Goal: Task Accomplishment & Management: Use online tool/utility

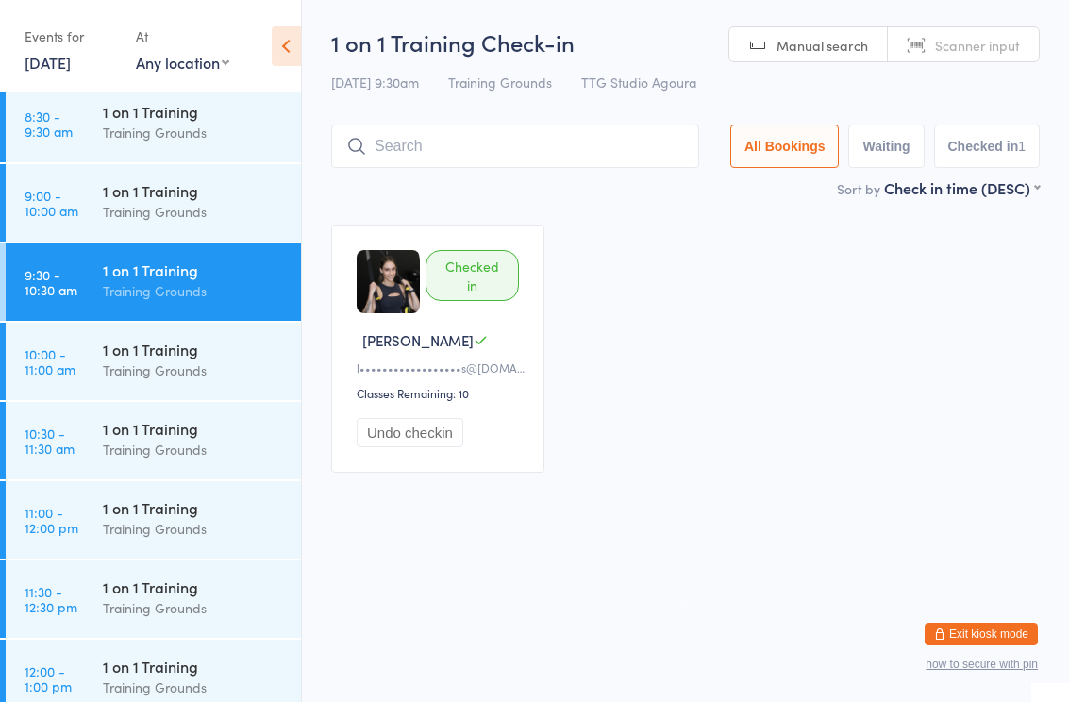
scroll to position [724, 0]
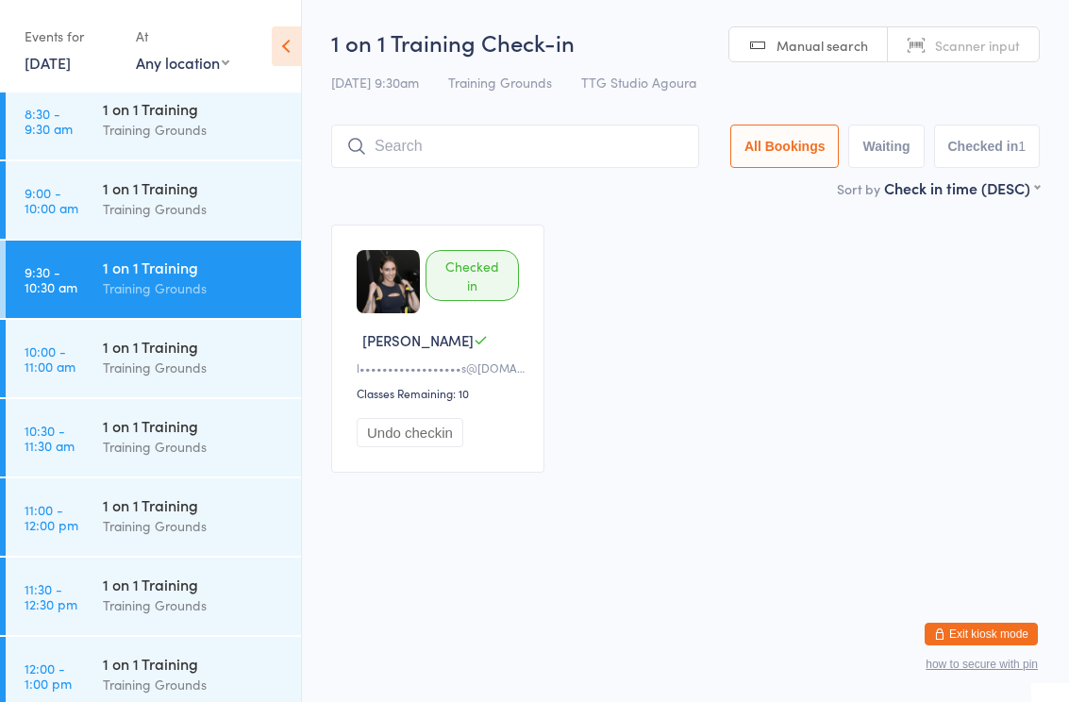
click at [172, 198] on div "1 on 1 Training" at bounding box center [194, 187] width 182 height 21
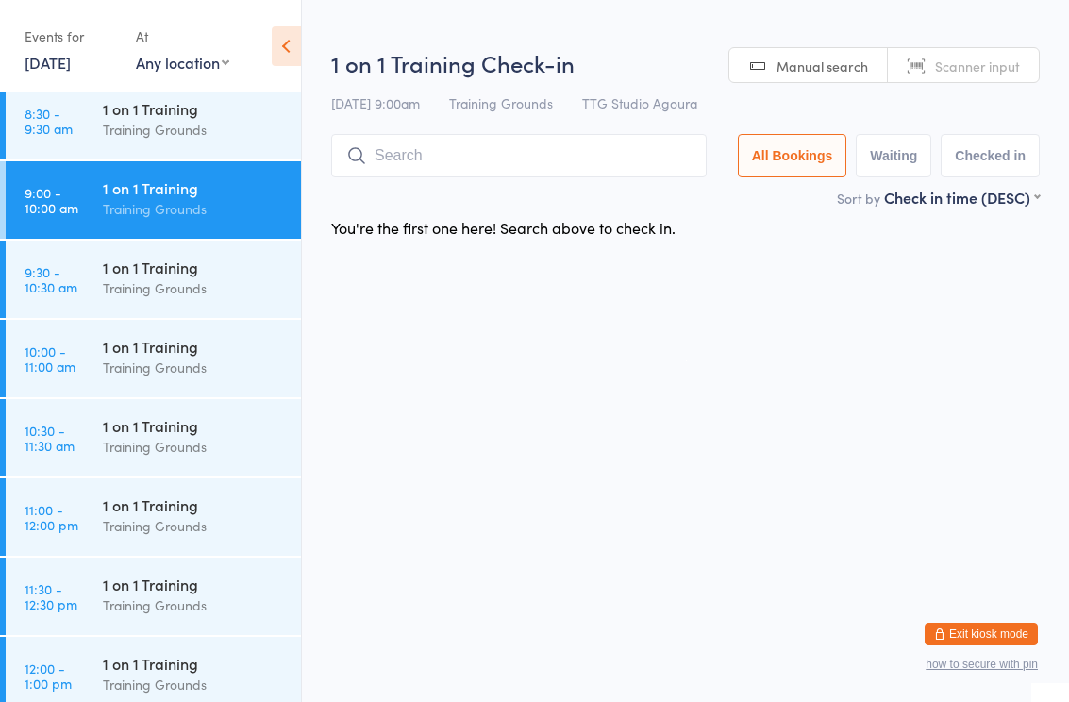
click at [519, 152] on input "search" at bounding box center [519, 155] width 376 height 43
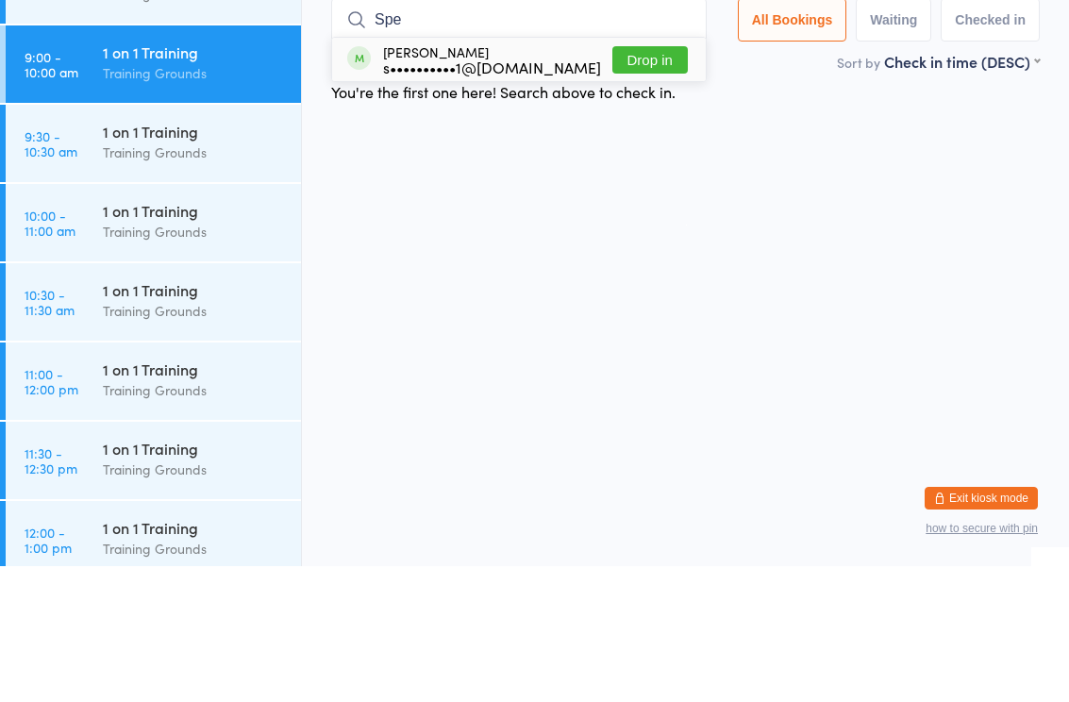
type input "Spe"
click at [660, 182] on button "Drop in" at bounding box center [649, 195] width 75 height 27
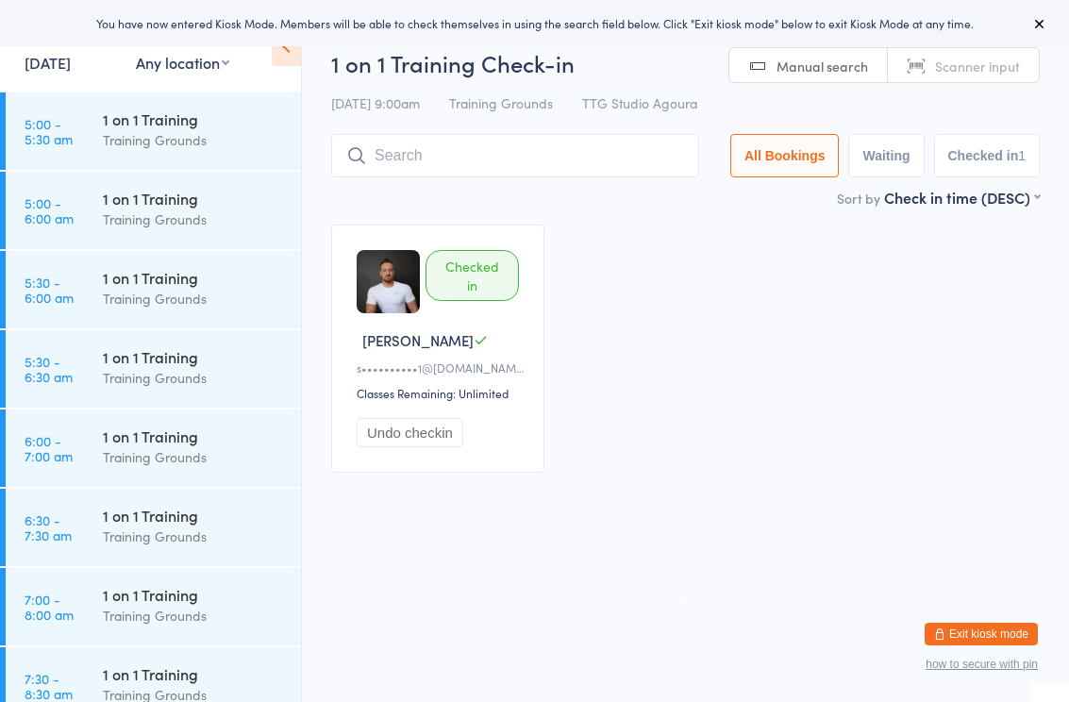
click at [570, 554] on html "You have now entered Kiosk Mode. Members will be able to check themselves in us…" at bounding box center [534, 351] width 1069 height 702
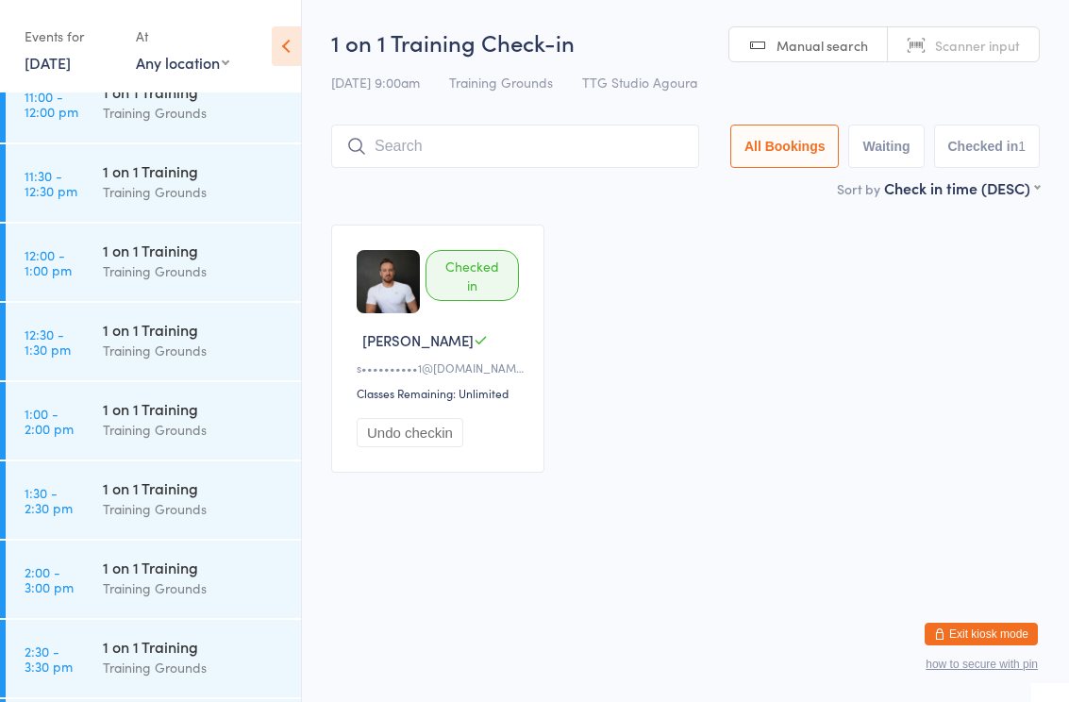
scroll to position [1138, 0]
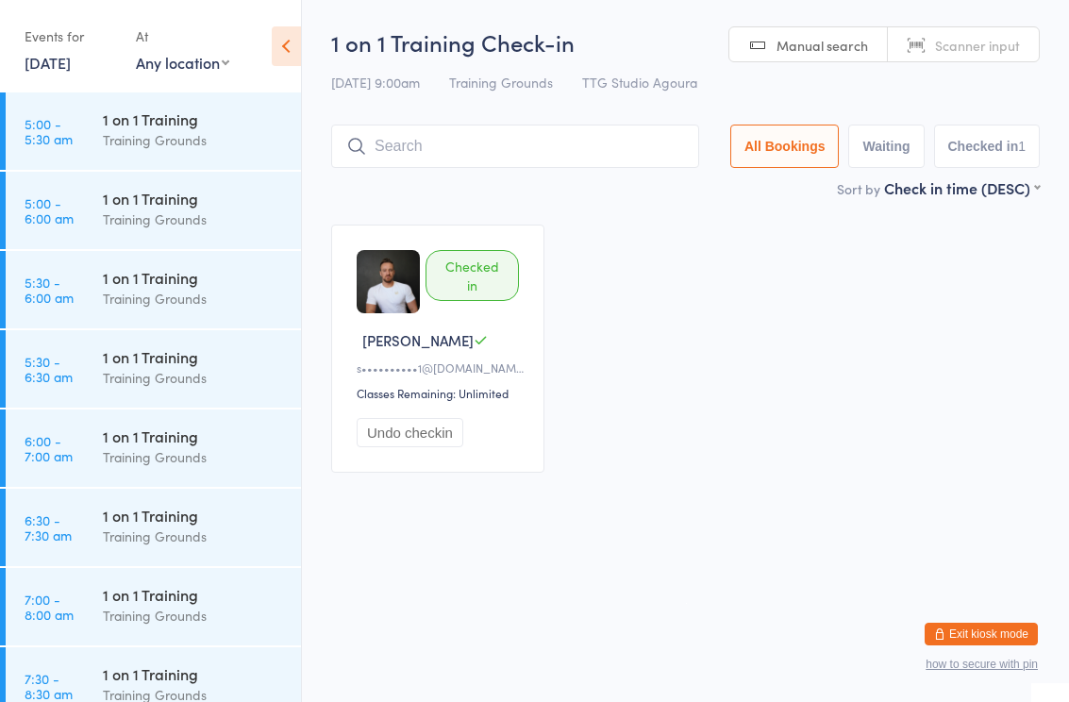
click at [677, 560] on html "You have now entered Kiosk Mode. Members will be able to check themselves in us…" at bounding box center [534, 351] width 1069 height 702
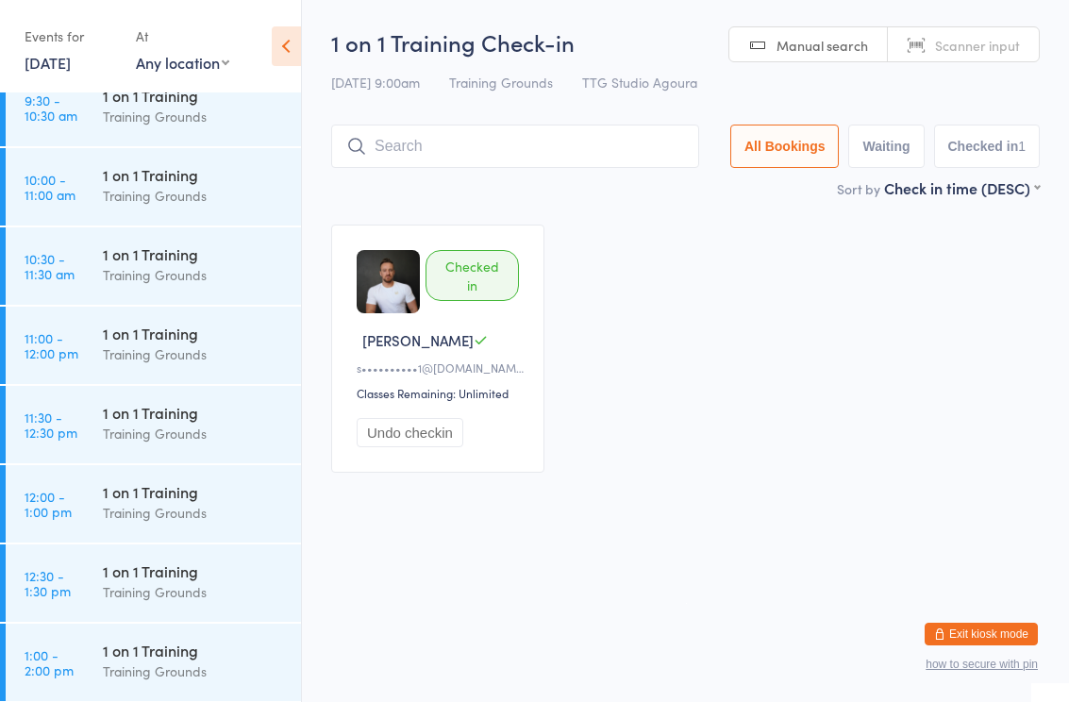
scroll to position [840, 0]
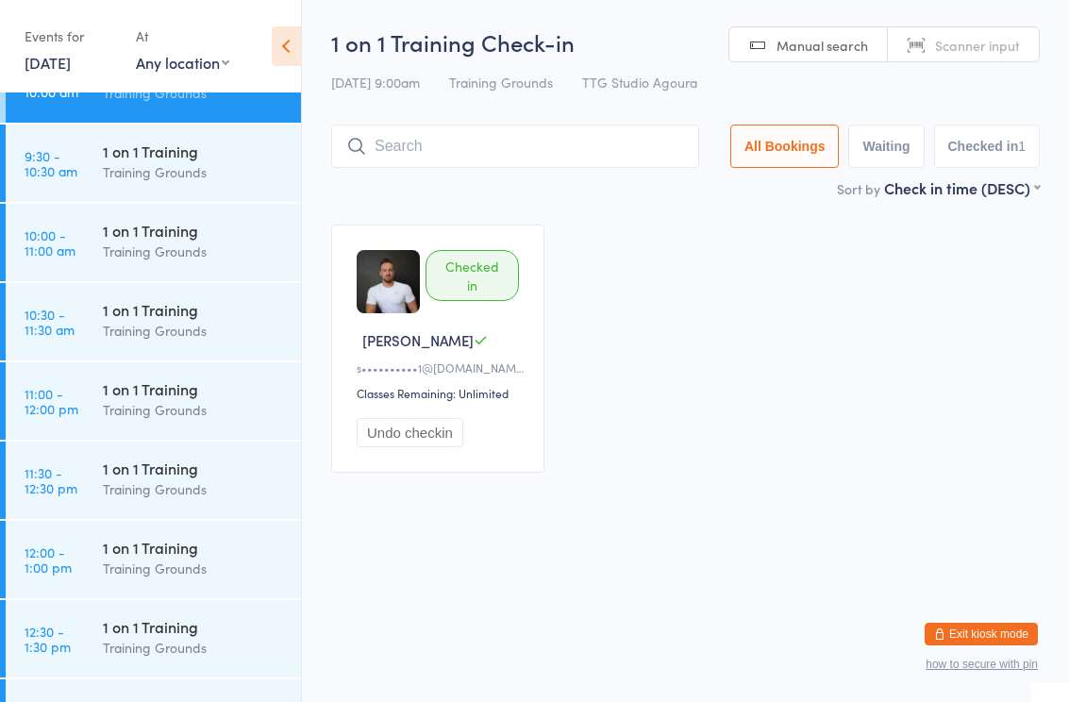
click at [190, 397] on div "1 on 1 Training" at bounding box center [194, 388] width 182 height 21
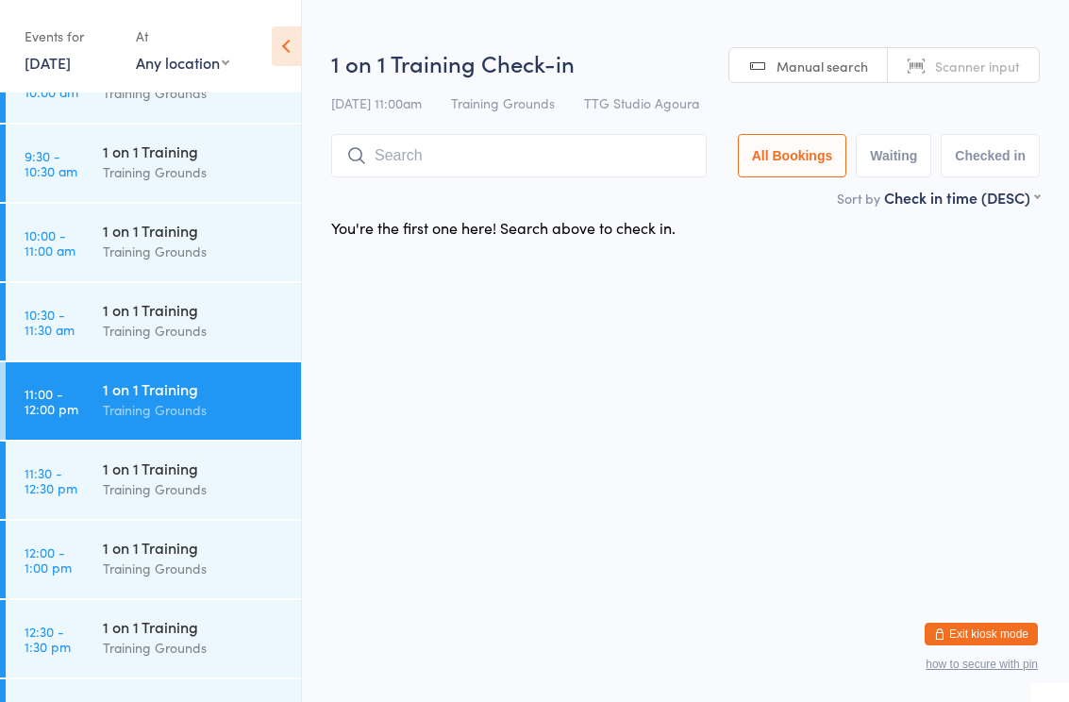
click at [497, 171] on input "search" at bounding box center [519, 155] width 376 height 43
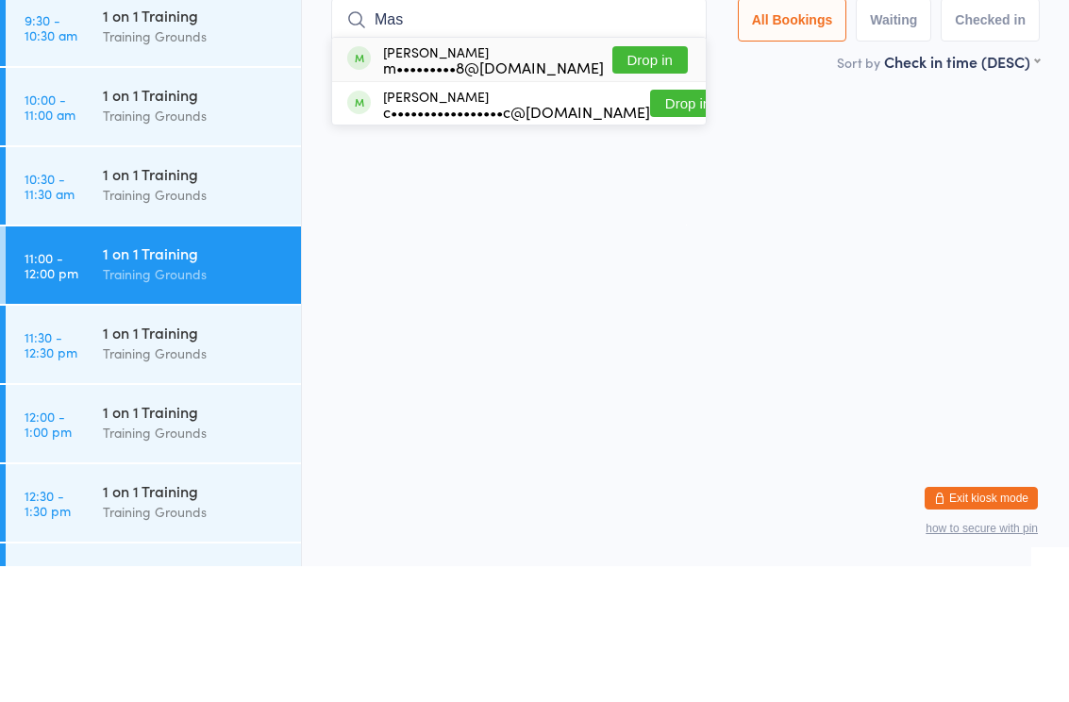
type input "Mas"
click at [645, 182] on button "Drop in" at bounding box center [649, 195] width 75 height 27
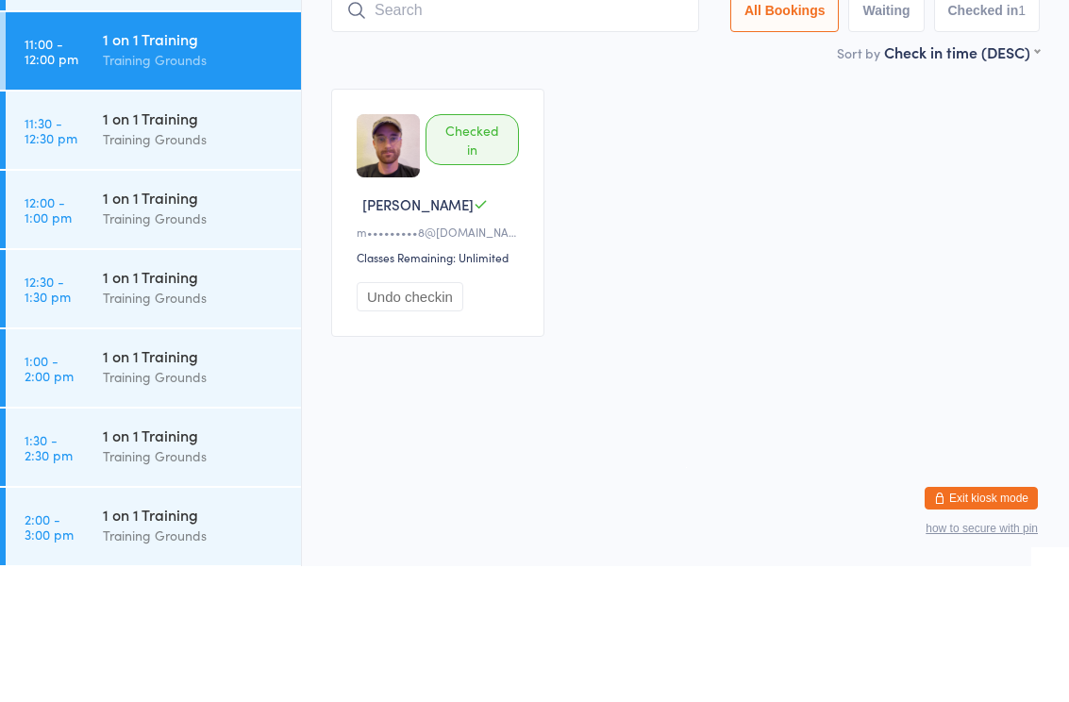
scroll to position [1054, 0]
click at [206, 343] on div "Training Grounds" at bounding box center [194, 354] width 182 height 22
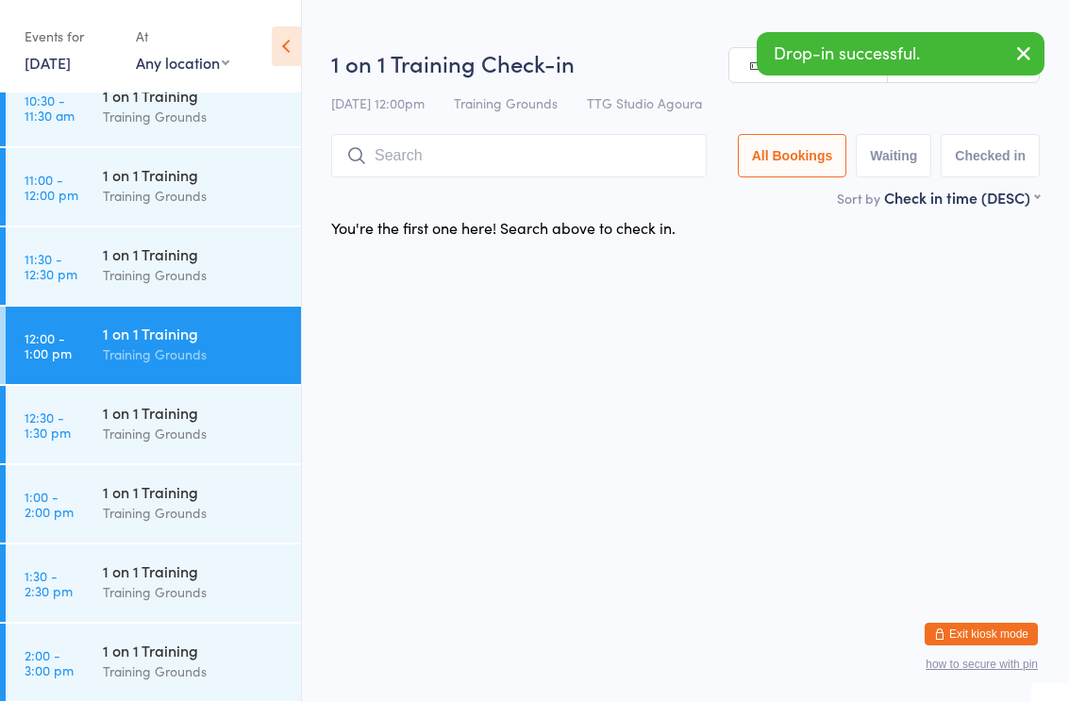
click at [475, 159] on input "search" at bounding box center [519, 155] width 376 height 43
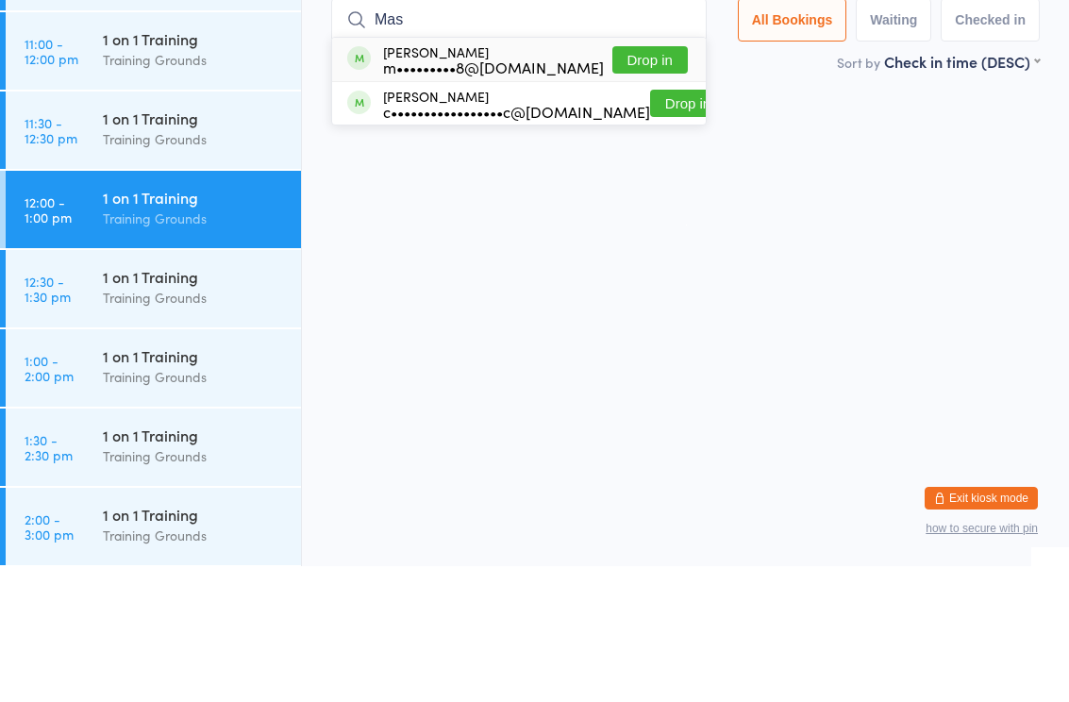
type input "Mas"
click at [661, 182] on button "Drop in" at bounding box center [649, 195] width 75 height 27
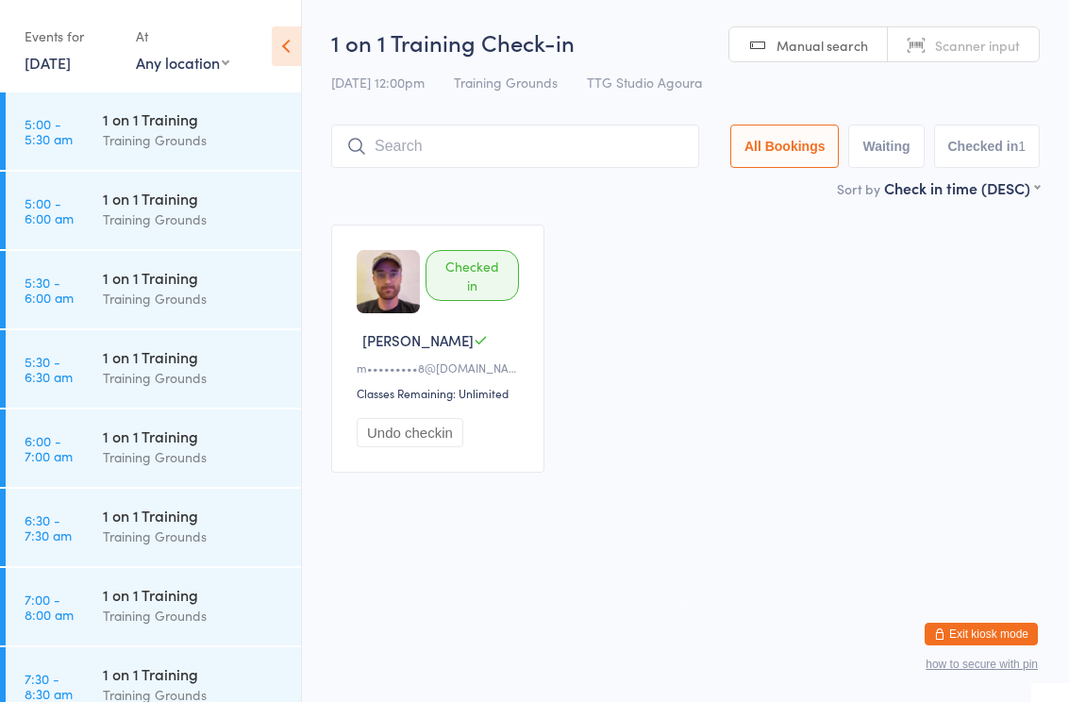
click at [62, 56] on link "[DATE]" at bounding box center [48, 62] width 46 height 21
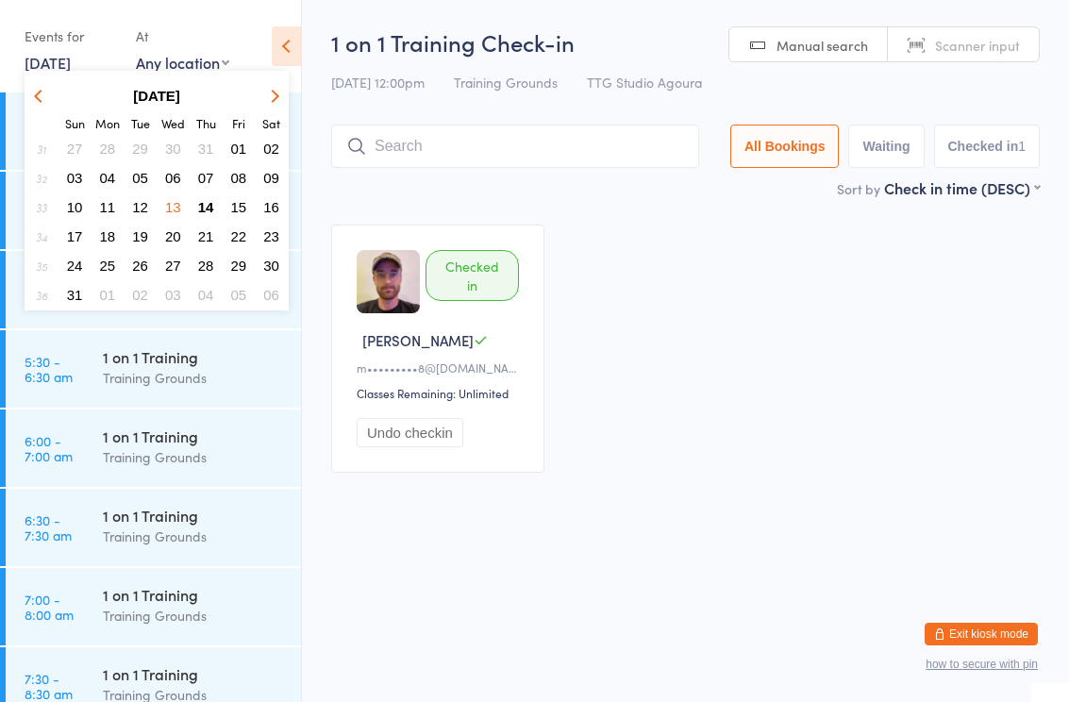
click at [214, 204] on button "14" at bounding box center [206, 206] width 29 height 25
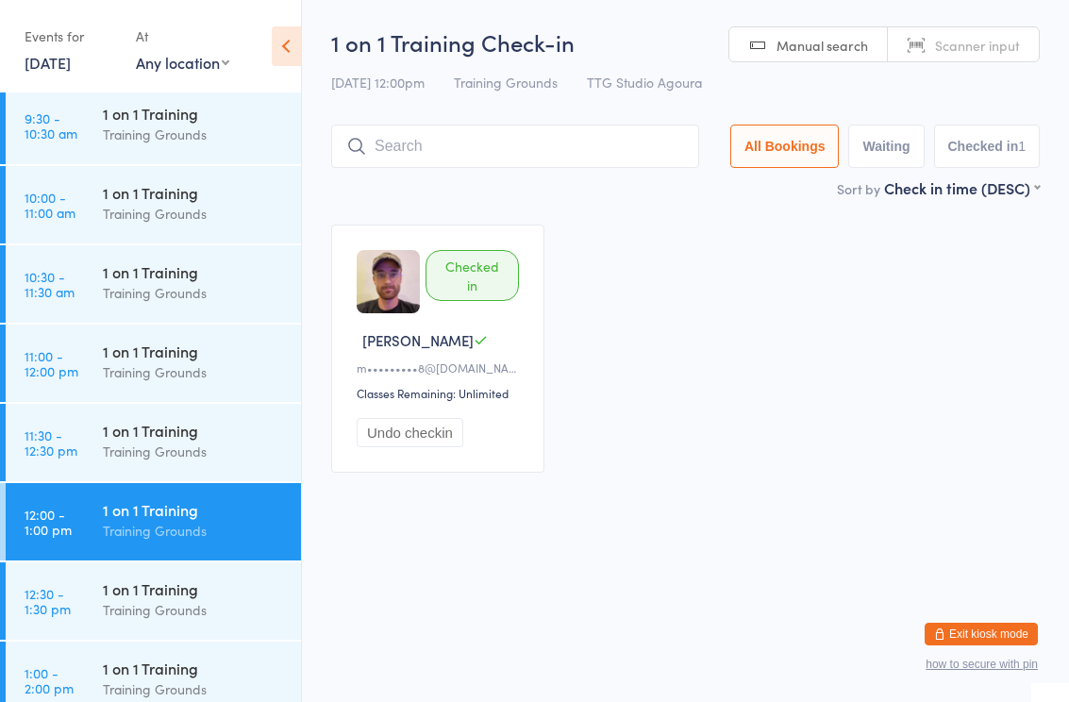
scroll to position [877, 0]
click at [151, 214] on div "Training Grounds" at bounding box center [194, 215] width 182 height 22
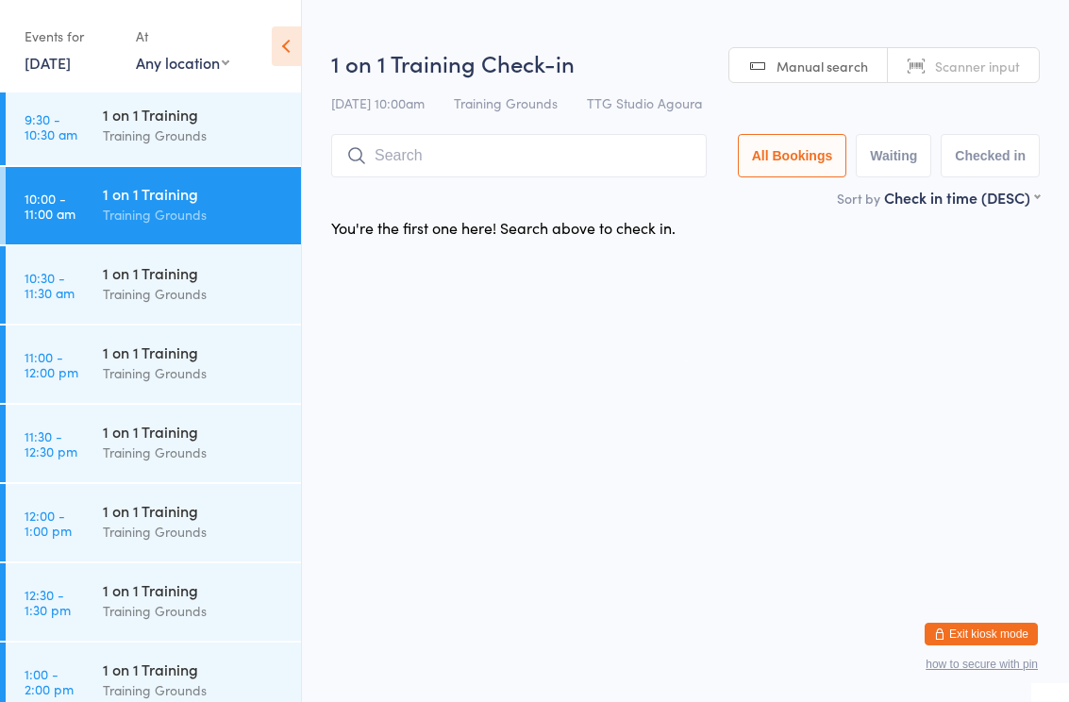
click at [449, 161] on input "search" at bounding box center [519, 155] width 376 height 43
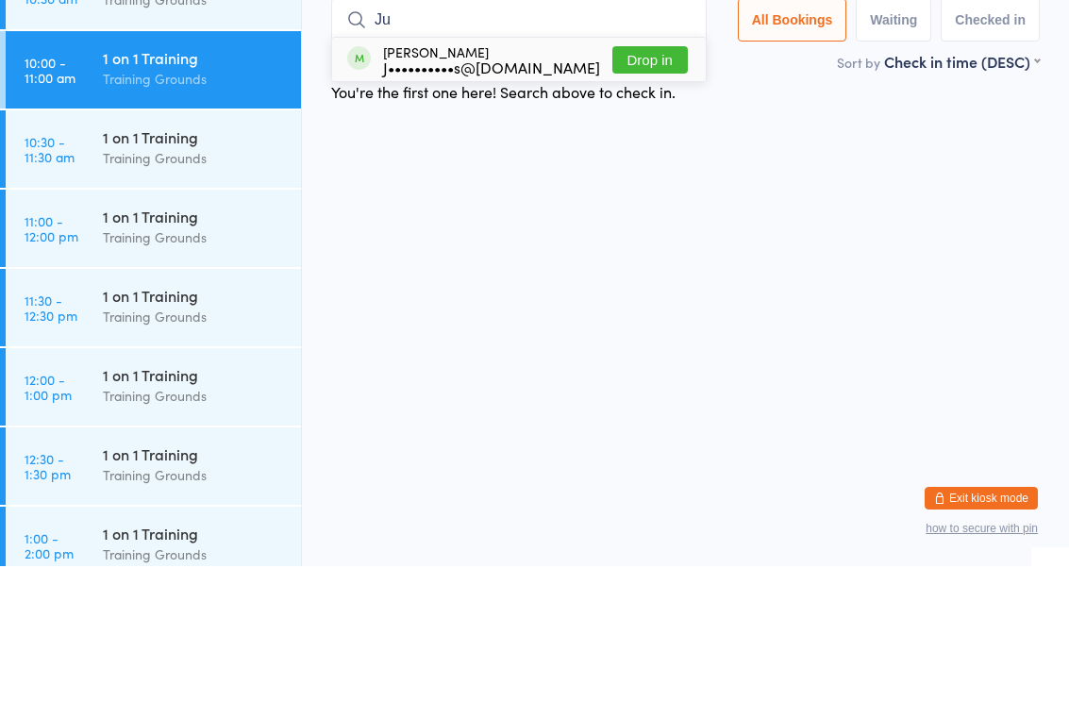
type input "Ju"
click at [489, 195] on div "J••••••••••s@[DOMAIN_NAME]" at bounding box center [491, 202] width 217 height 15
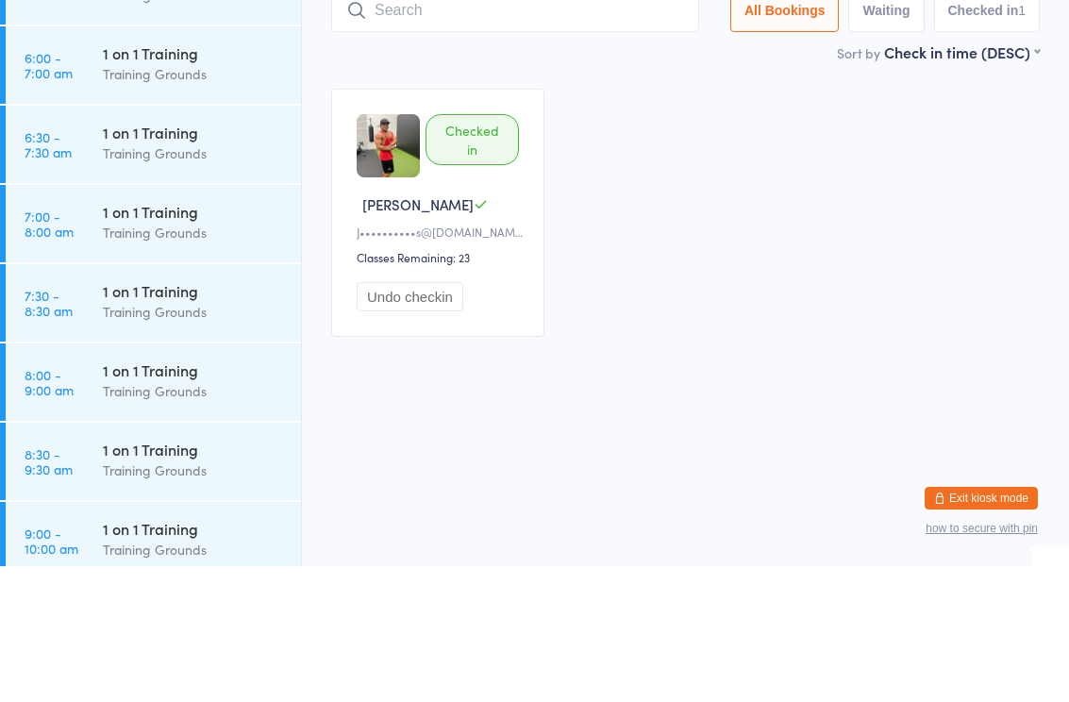
scroll to position [236, 0]
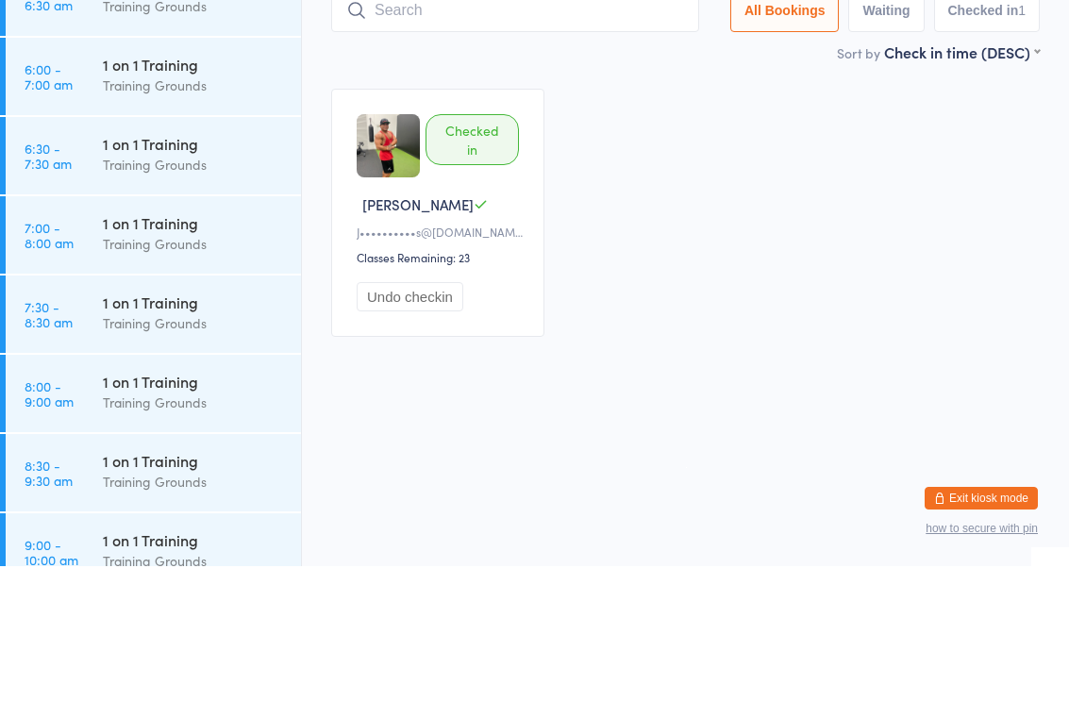
click at [143, 190] on div "1 on 1 Training" at bounding box center [194, 200] width 182 height 21
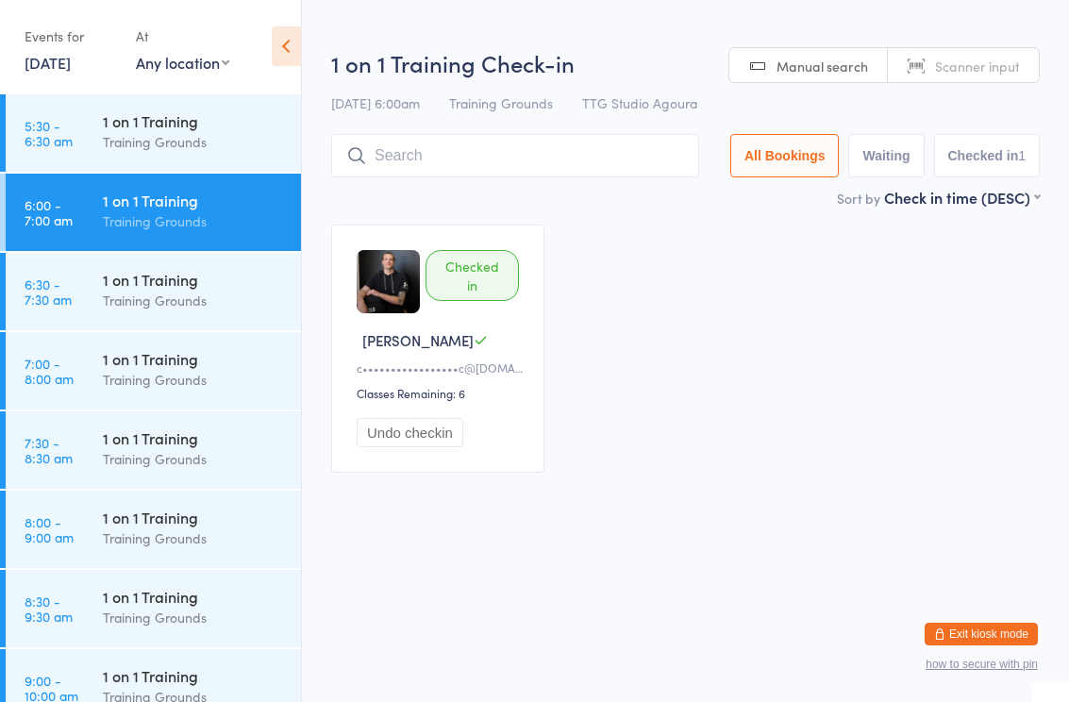
click at [458, 159] on input "search" at bounding box center [515, 155] width 368 height 43
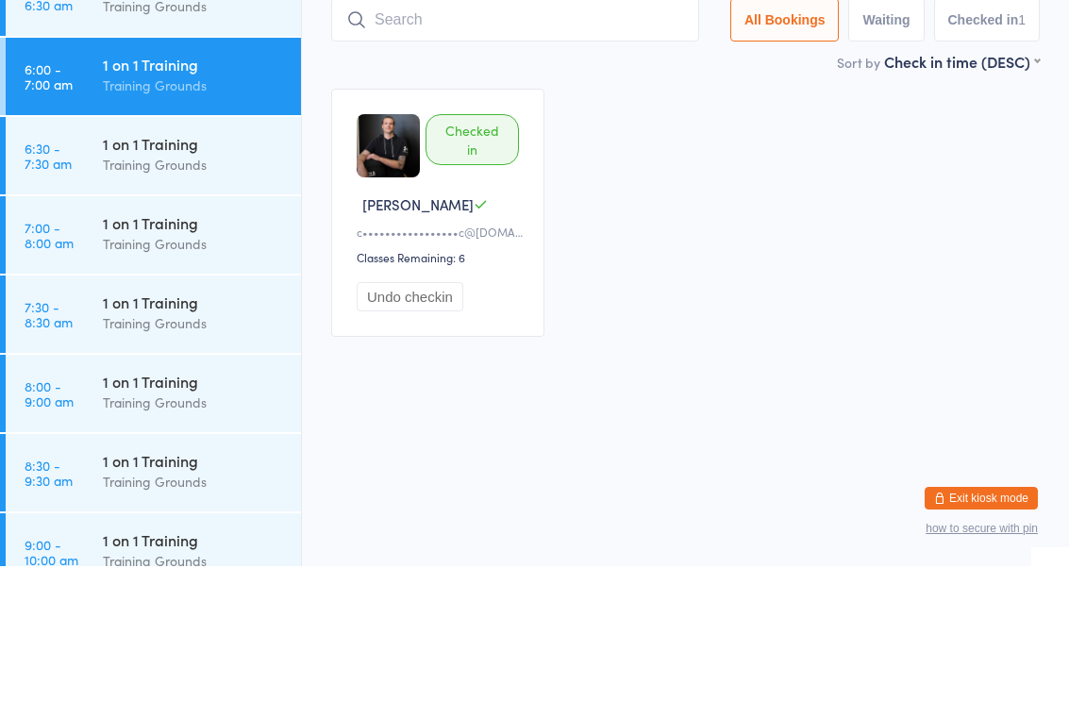
click at [172, 269] on div "1 on 1 Training" at bounding box center [194, 279] width 182 height 21
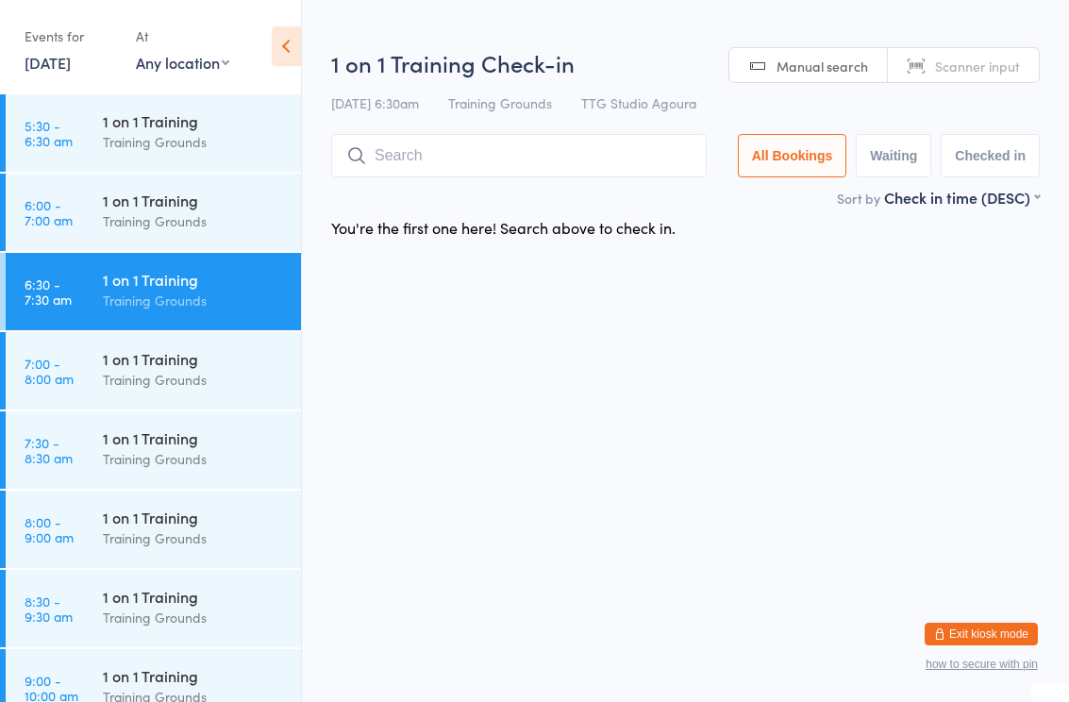
click at [463, 157] on input "search" at bounding box center [519, 155] width 376 height 43
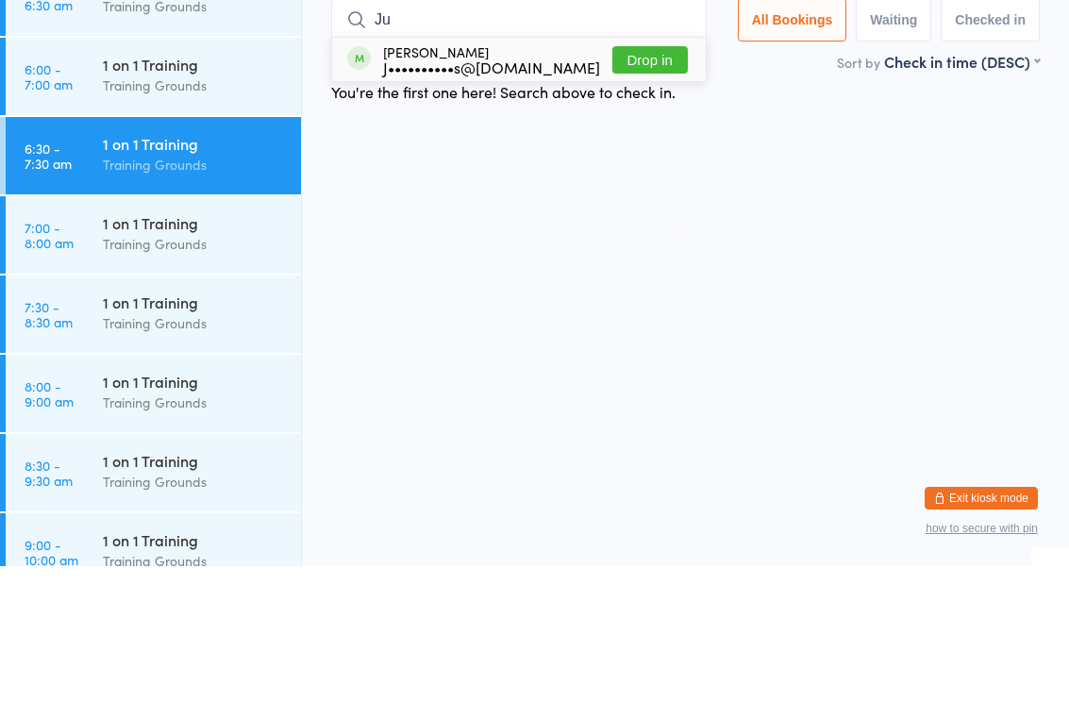
type input "Ju"
click at [487, 174] on div "James Juarez J••••••••••s@yahoo.com Drop in" at bounding box center [519, 195] width 374 height 43
